Goal: Find specific page/section

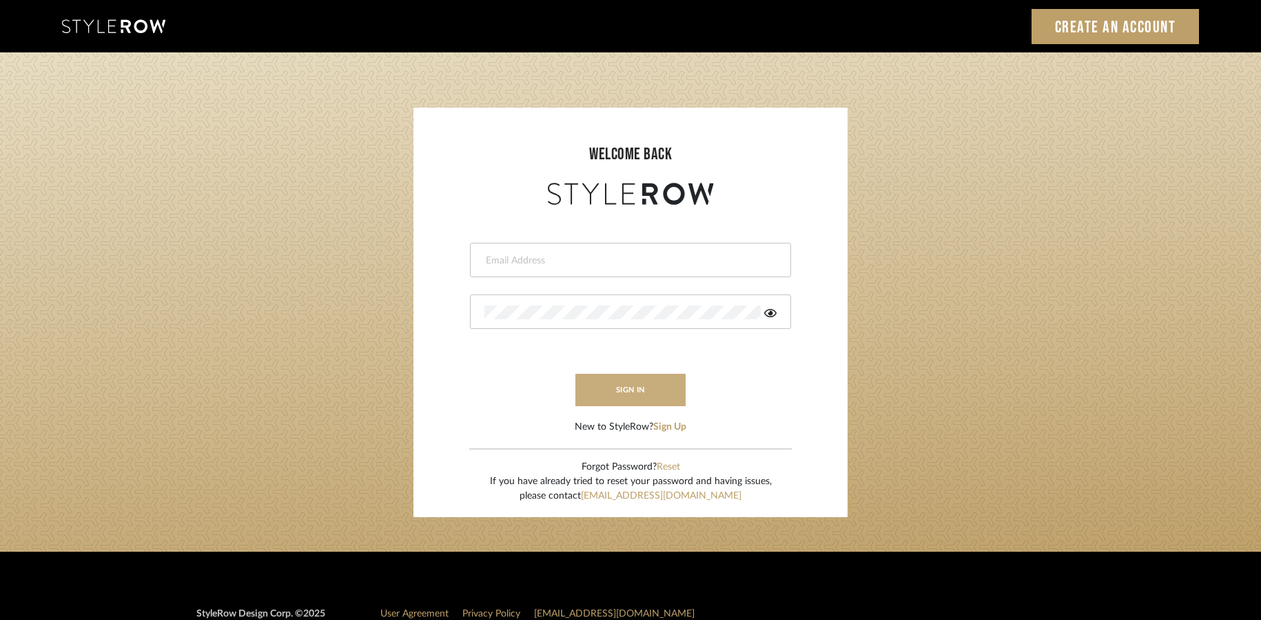
type input "designassist@grandcaribebelize.com"
click at [628, 388] on button "sign in" at bounding box center [631, 390] width 110 height 32
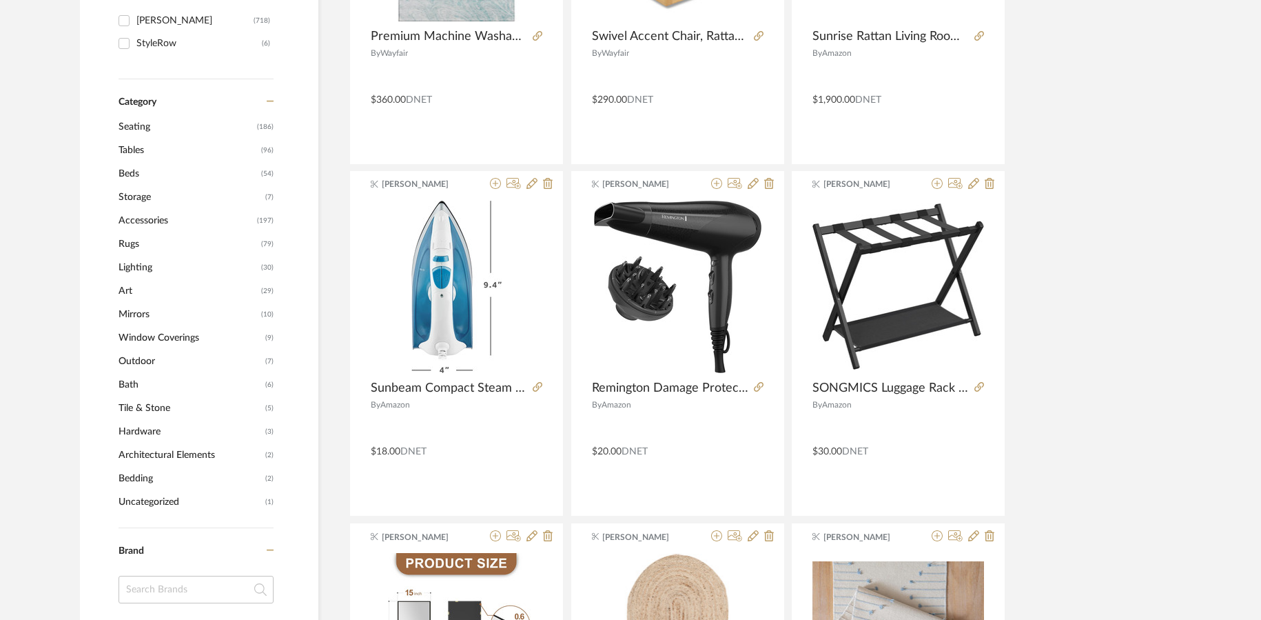
scroll to position [414, 0]
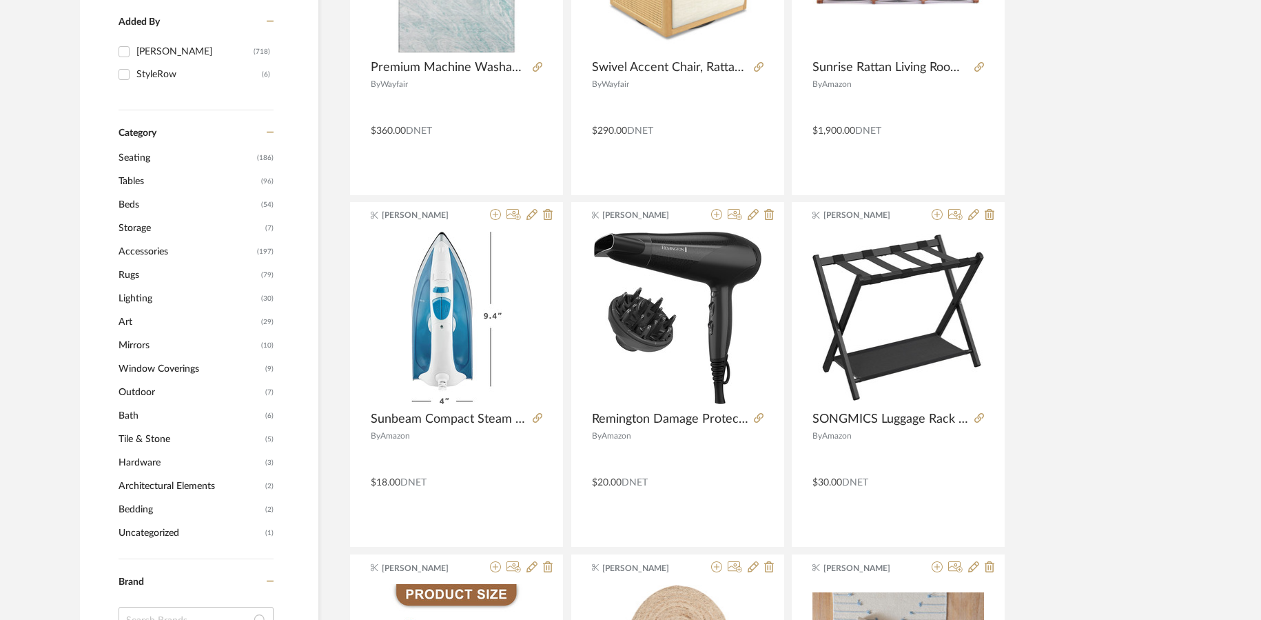
click at [121, 271] on span "Rugs" at bounding box center [188, 274] width 139 height 23
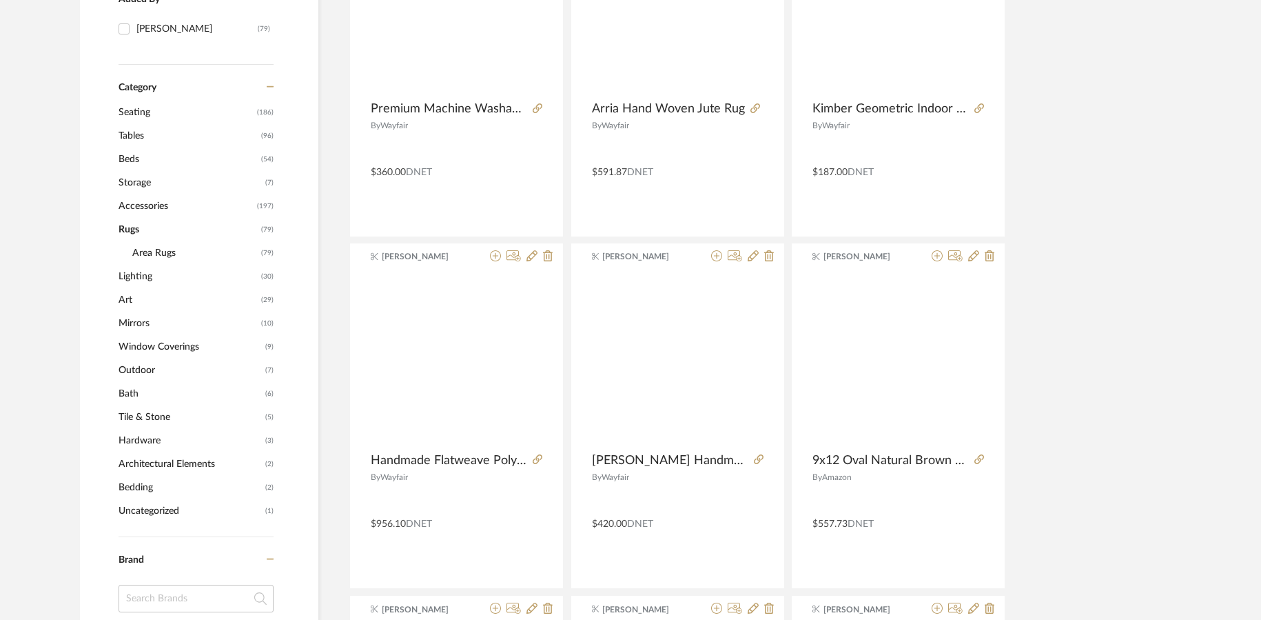
scroll to position [412, 0]
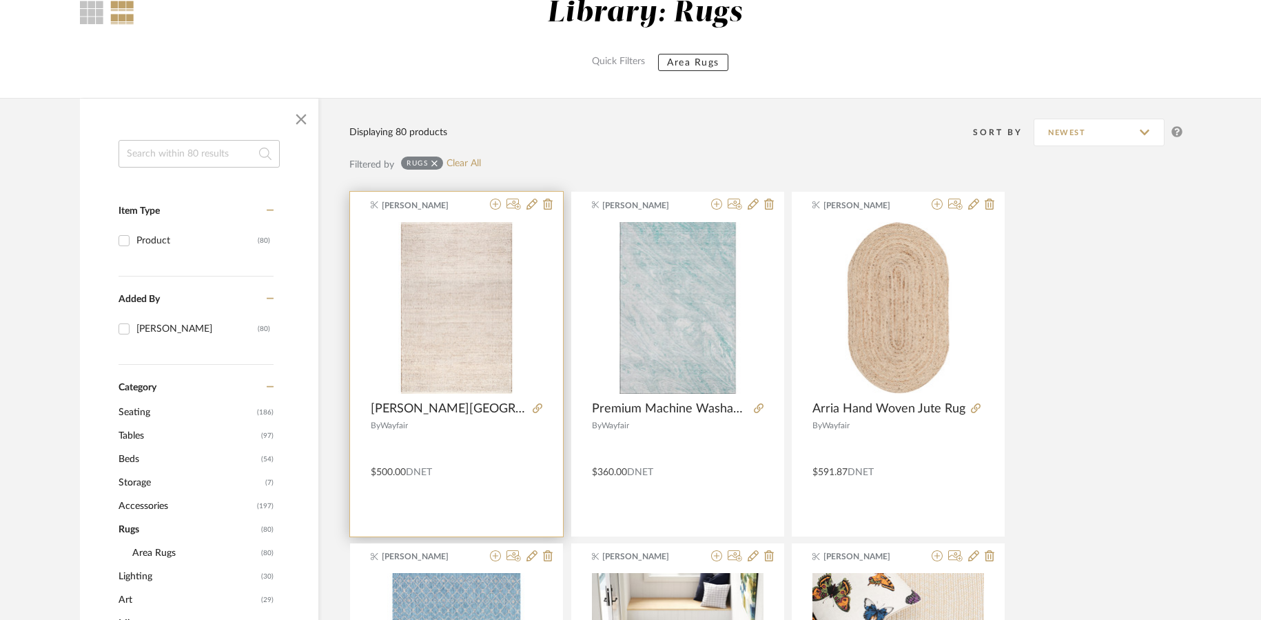
scroll to position [138, 0]
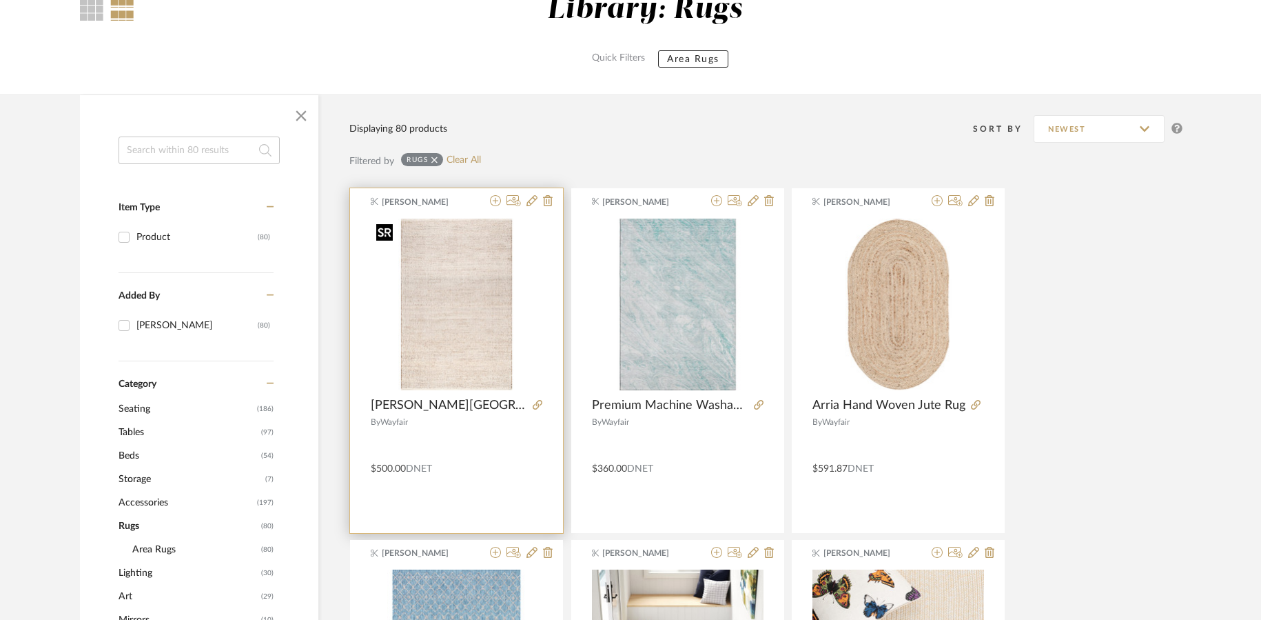
click at [479, 351] on img "0" at bounding box center [457, 305] width 172 height 172
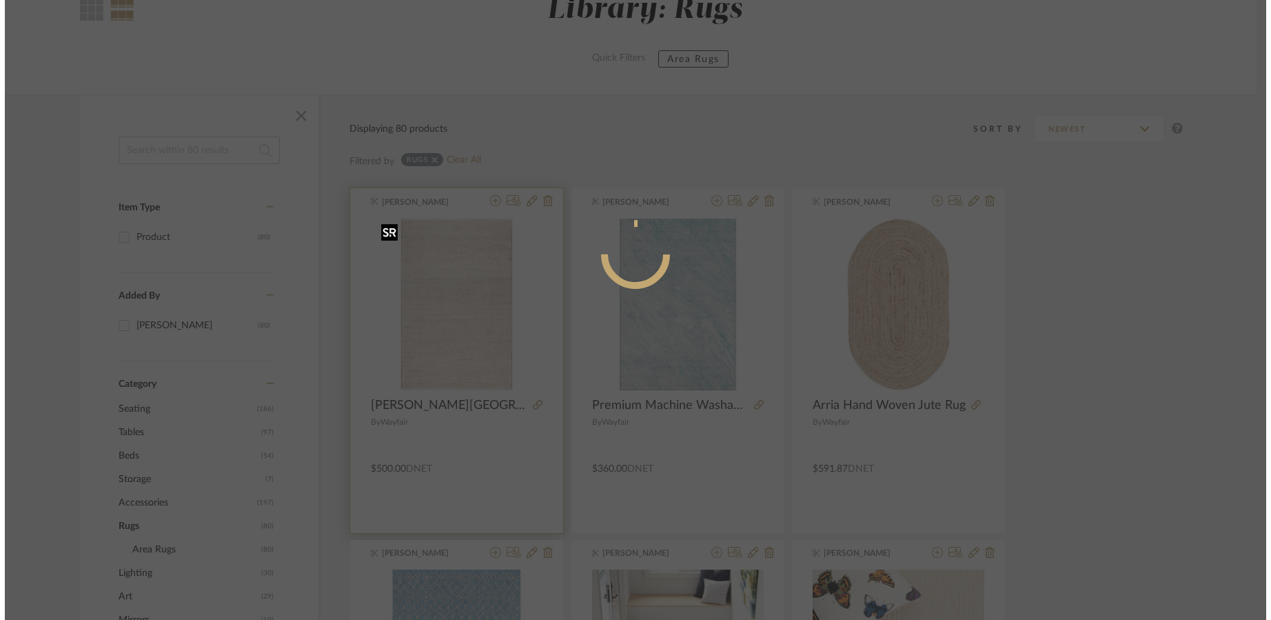
scroll to position [0, 0]
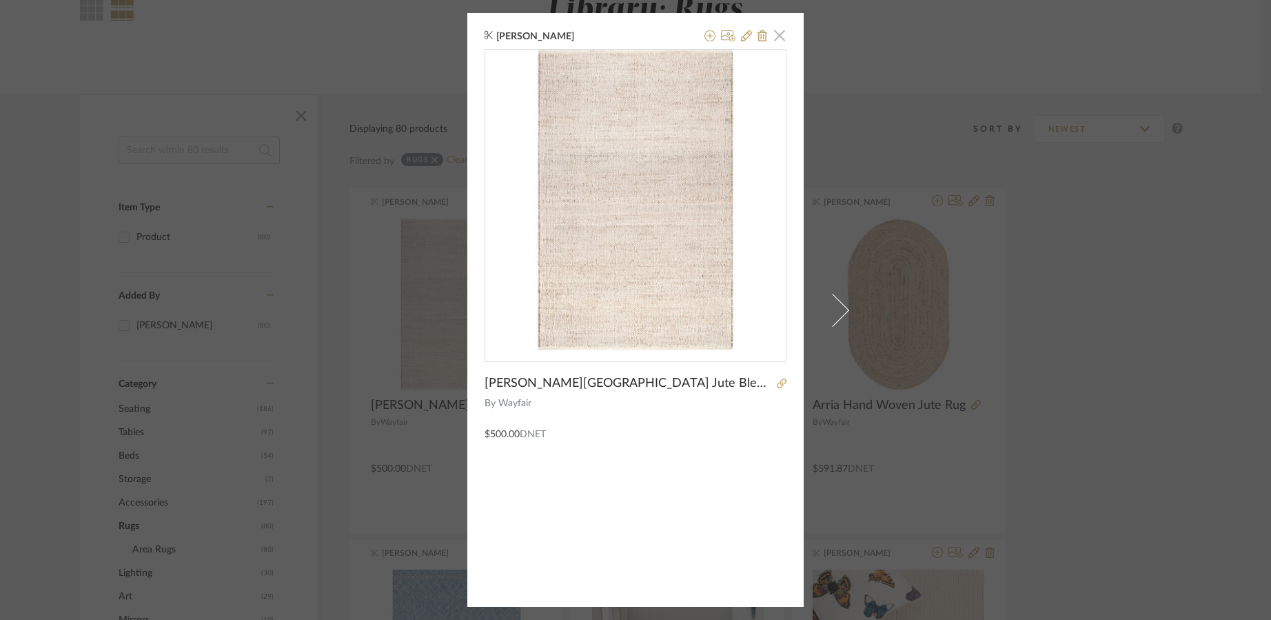
click at [779, 37] on span "button" at bounding box center [780, 35] width 28 height 28
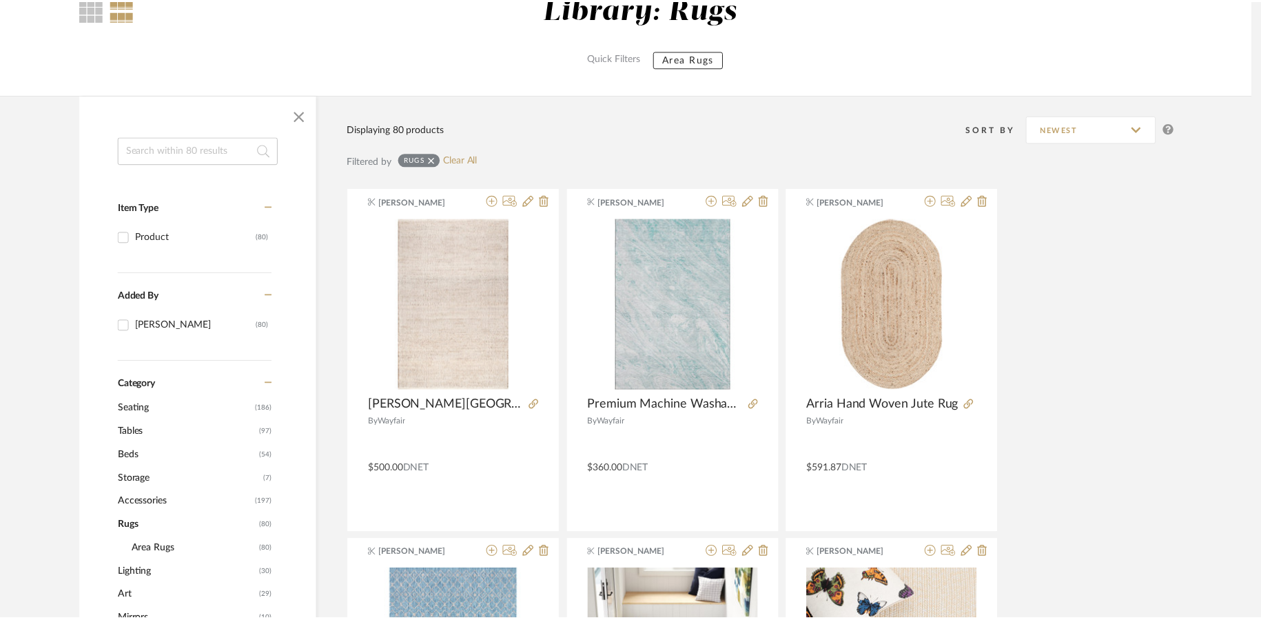
scroll to position [138, 0]
